Goal: Contribute content: Contribute content

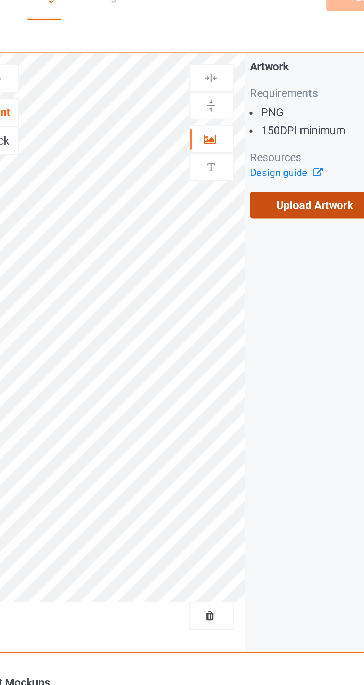
click at [284, 109] on label "Upload Artwork" at bounding box center [282, 109] width 61 height 13
click at [0, 0] on input "Upload Artwork" at bounding box center [0, 0] width 0 height 0
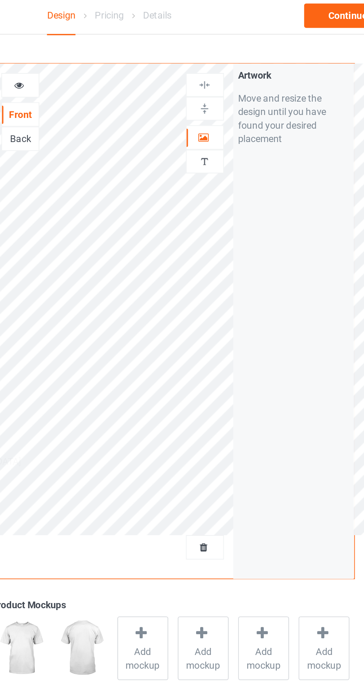
click at [233, 78] on icon at bounding box center [233, 76] width 6 height 5
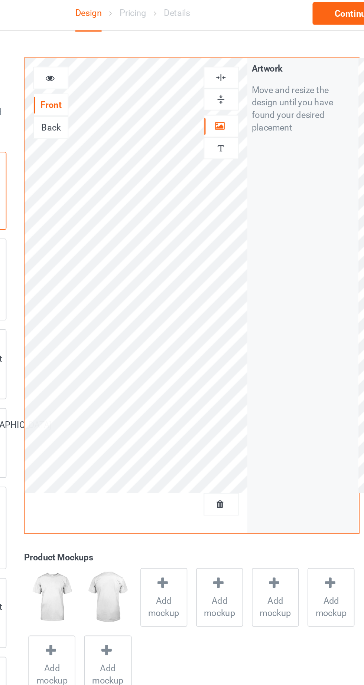
click at [134, 49] on icon at bounding box center [132, 48] width 6 height 5
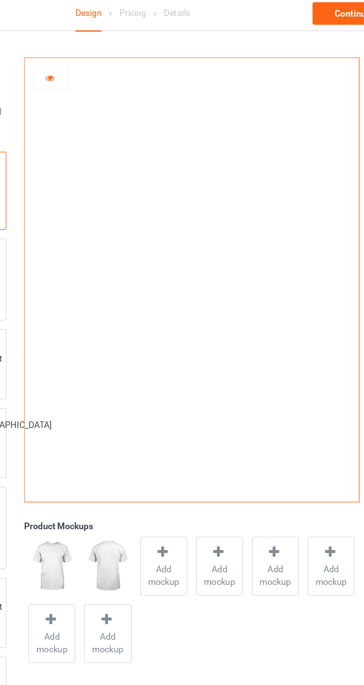
click at [130, 48] on icon at bounding box center [132, 48] width 6 height 5
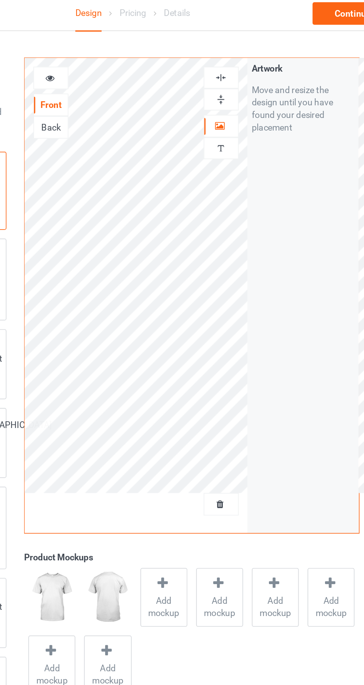
click at [295, 168] on div "Artwork Move and resize the design until you have found your desired placement" at bounding box center [283, 178] width 66 height 282
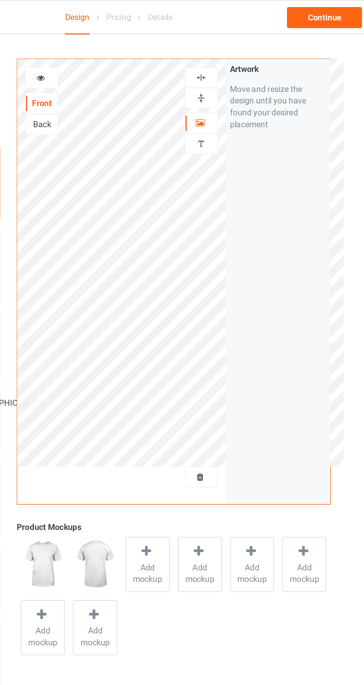
click at [234, 79] on icon at bounding box center [233, 76] width 6 height 5
click at [231, 94] on div "Personalized text" at bounding box center [234, 91] width 21 height 13
click at [233, 88] on img at bounding box center [233, 91] width 7 height 7
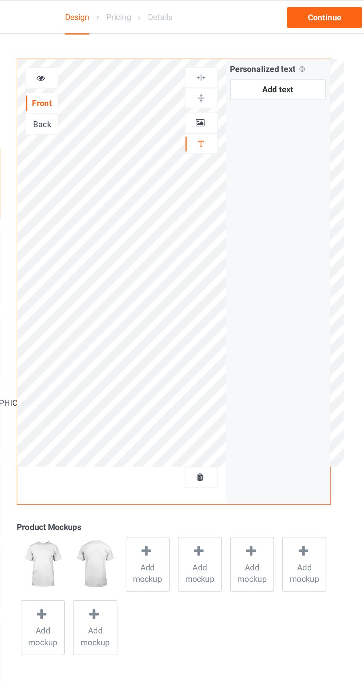
click at [236, 75] on icon at bounding box center [233, 76] width 6 height 5
